Goal: Task Accomplishment & Management: Manage account settings

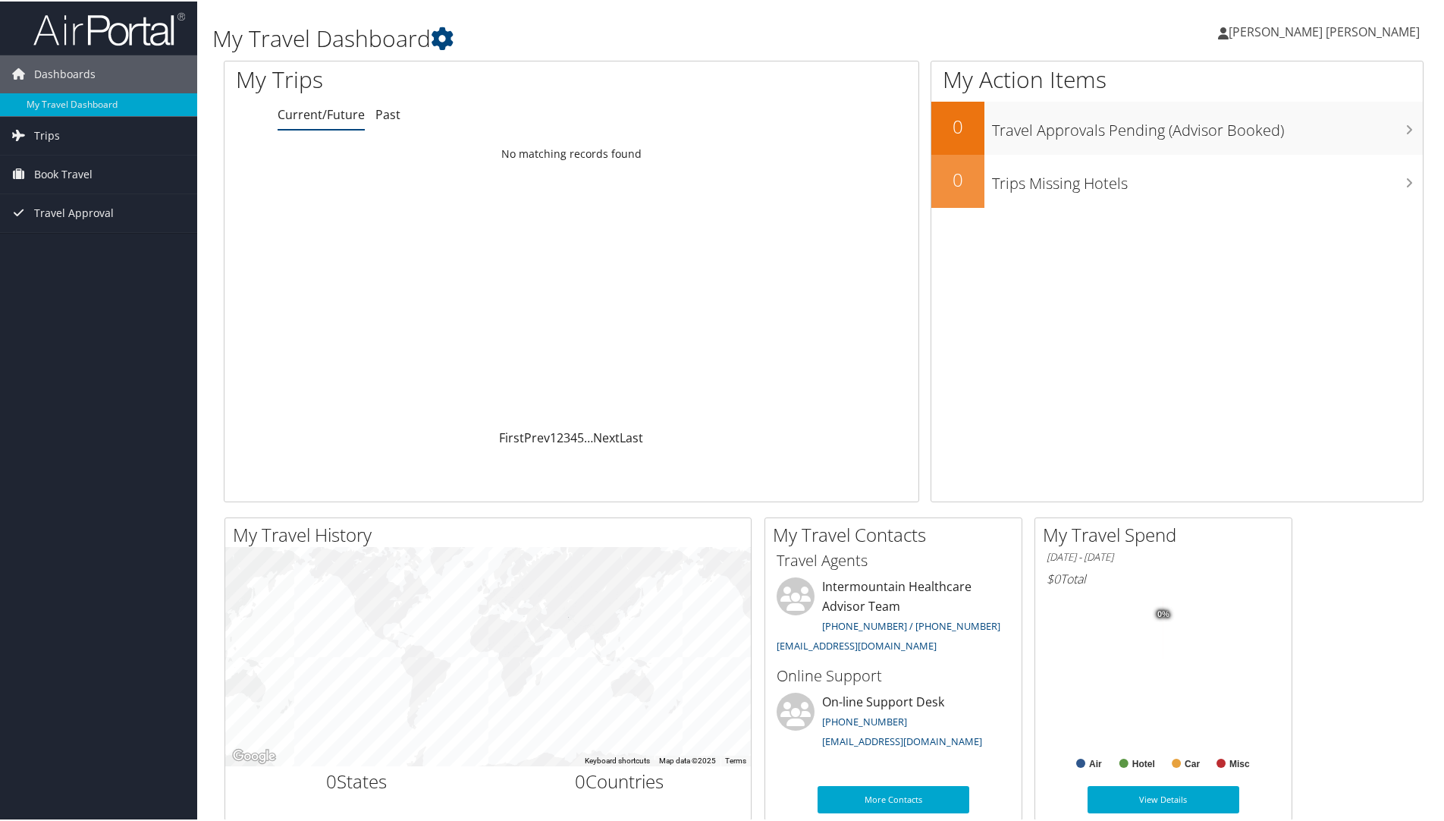
click at [1354, 40] on link "[PERSON_NAME] [PERSON_NAME]" at bounding box center [1326, 31] width 217 height 46
click at [1307, 140] on link "View Travel Profile" at bounding box center [1333, 135] width 169 height 26
